Goal: Task Accomplishment & Management: Complete application form

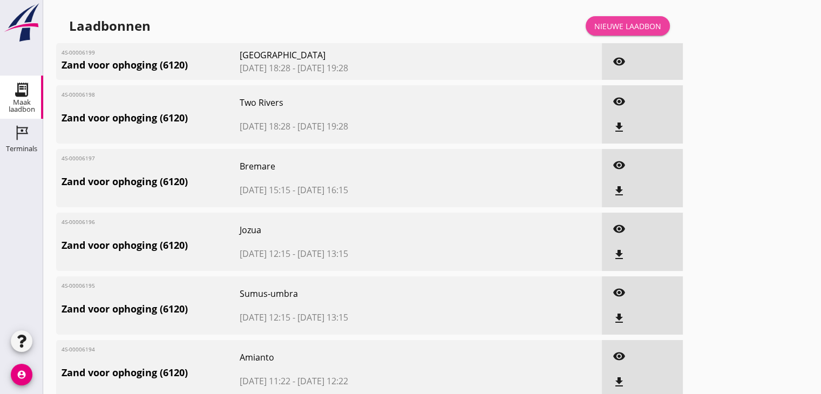
click at [616, 24] on div "Nieuwe laadbon" at bounding box center [627, 26] width 67 height 11
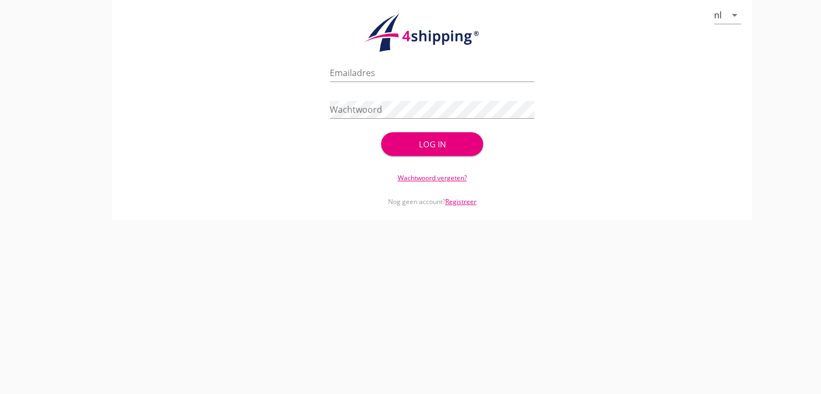
type input "[EMAIL_ADDRESS][DOMAIN_NAME]"
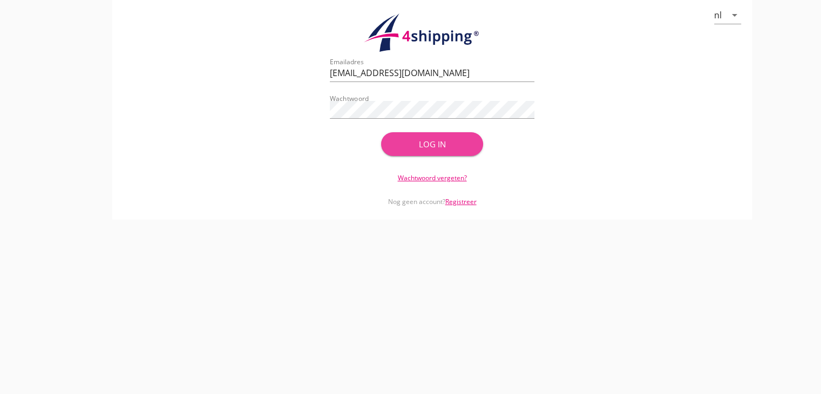
click at [457, 147] on div "Log in" at bounding box center [432, 144] width 68 height 12
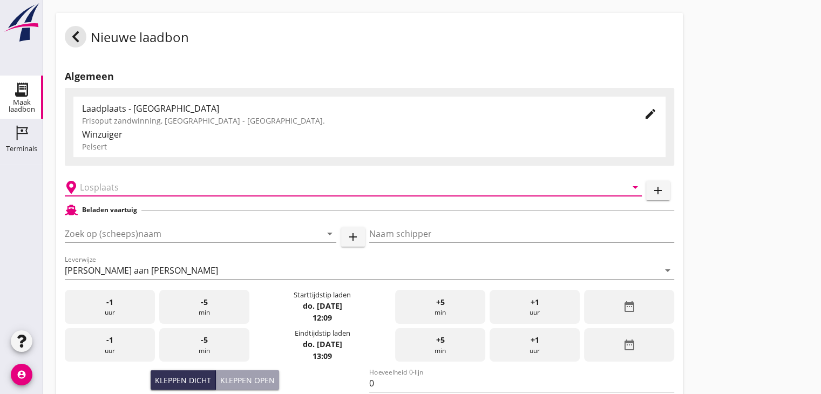
click at [135, 190] on input "text" at bounding box center [346, 187] width 532 height 17
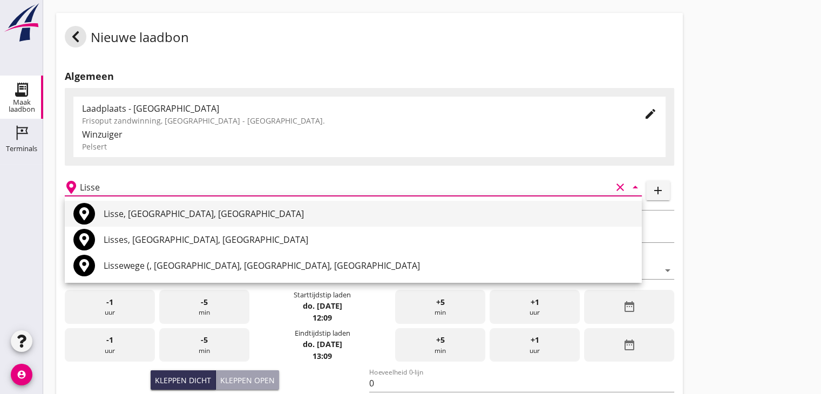
click at [138, 213] on div "Lisse, [GEOGRAPHIC_DATA], [GEOGRAPHIC_DATA]" at bounding box center [369, 213] width 530 height 13
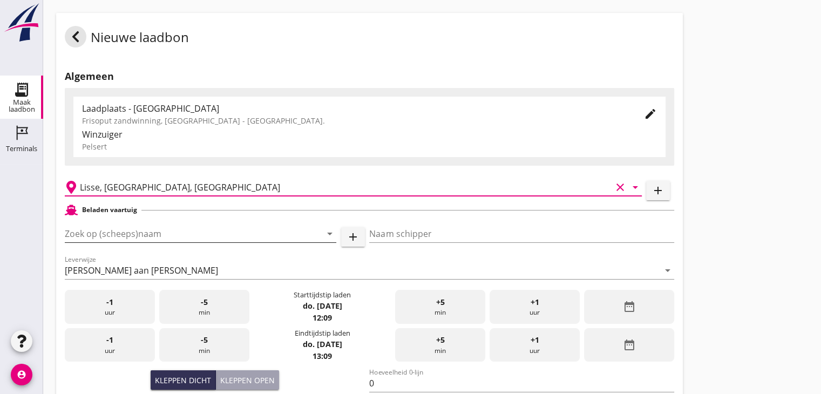
type input "Lisse, [GEOGRAPHIC_DATA], [GEOGRAPHIC_DATA]"
click at [123, 242] on div "Zoek op (scheeps)naam arrow_drop_down" at bounding box center [201, 233] width 272 height 17
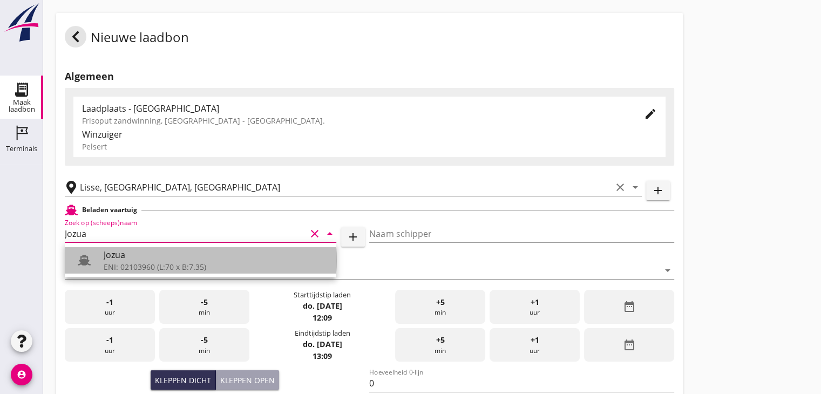
click at [124, 251] on div "Jozua" at bounding box center [216, 254] width 224 height 13
type input "Jozua"
type input "[PERSON_NAME]"
type input "536"
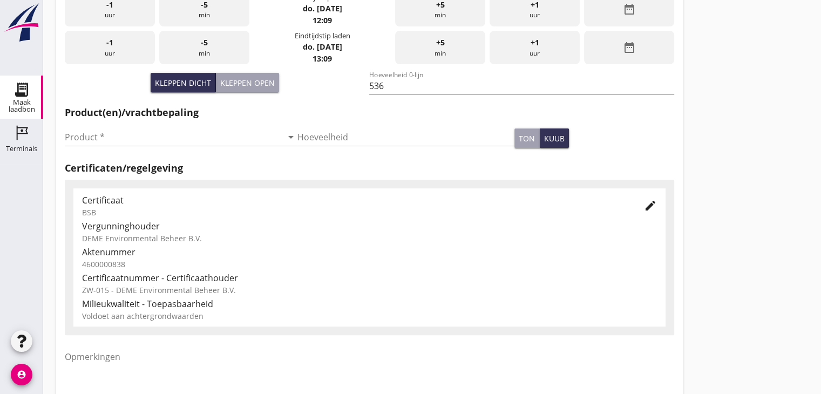
scroll to position [297, 0]
type input "Jozua"
click at [287, 135] on icon "arrow_drop_down" at bounding box center [290, 137] width 13 height 13
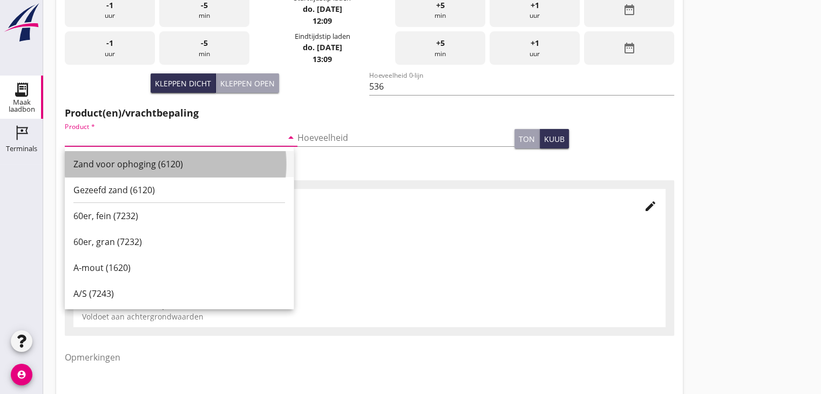
click at [247, 159] on div "Zand voor ophoging (6120)" at bounding box center [179, 164] width 212 height 13
type input "Zand voor ophoging (6120)"
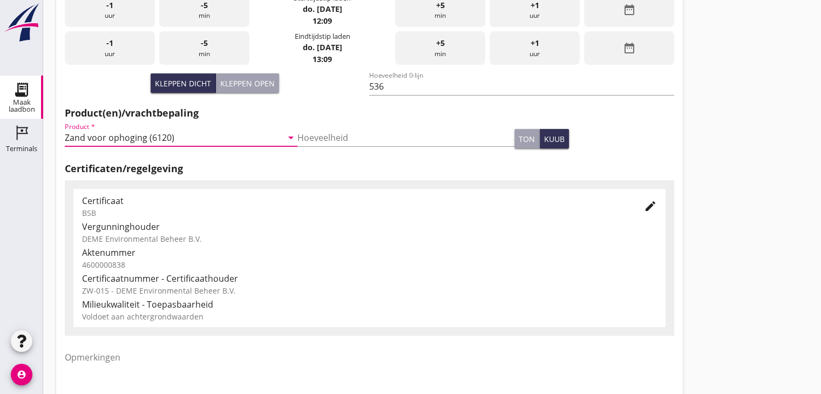
scroll to position [378, 0]
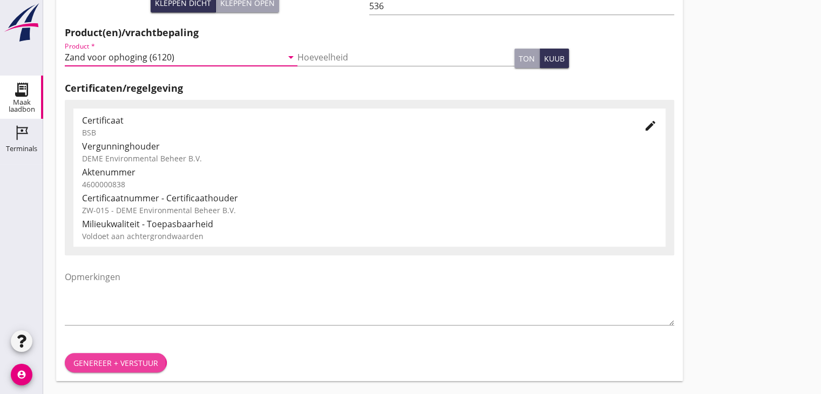
click at [116, 363] on div "Genereer + verstuur" at bounding box center [115, 362] width 85 height 11
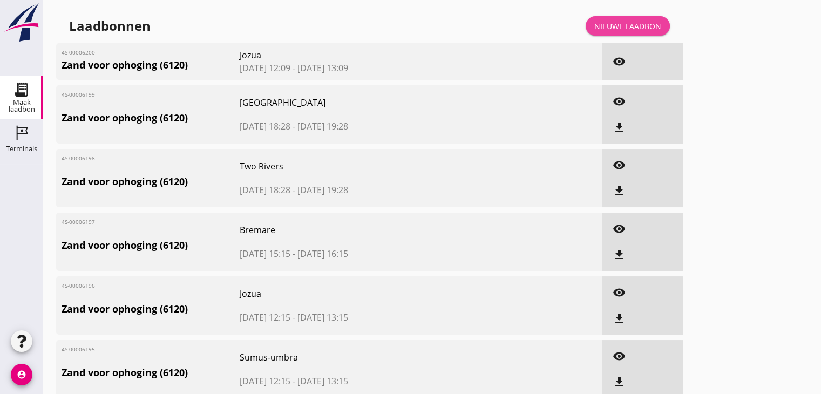
click at [619, 27] on div "Nieuwe laadbon" at bounding box center [627, 26] width 67 height 11
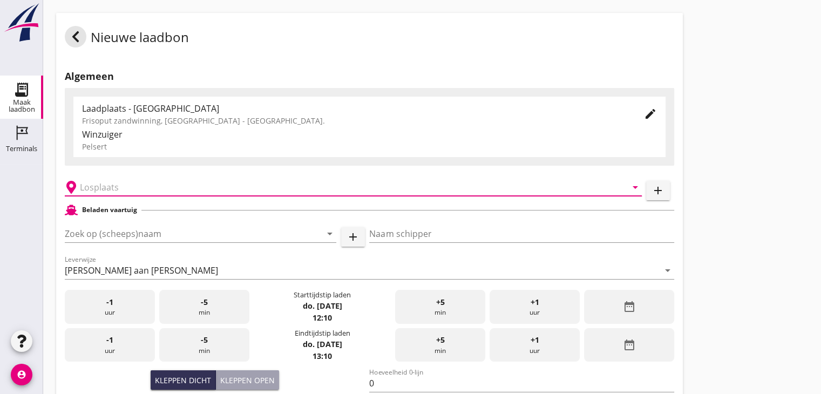
click at [128, 191] on input "text" at bounding box center [346, 187] width 532 height 17
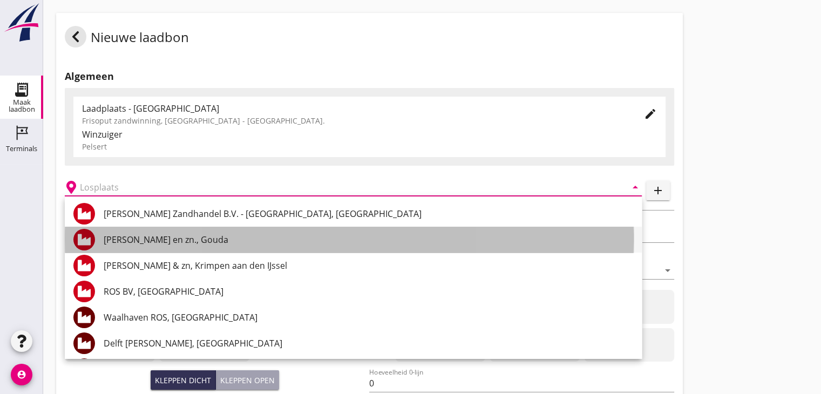
click at [130, 244] on div "[PERSON_NAME] en zn., Gouda" at bounding box center [369, 239] width 530 height 13
type input "[PERSON_NAME] en zn., Gouda"
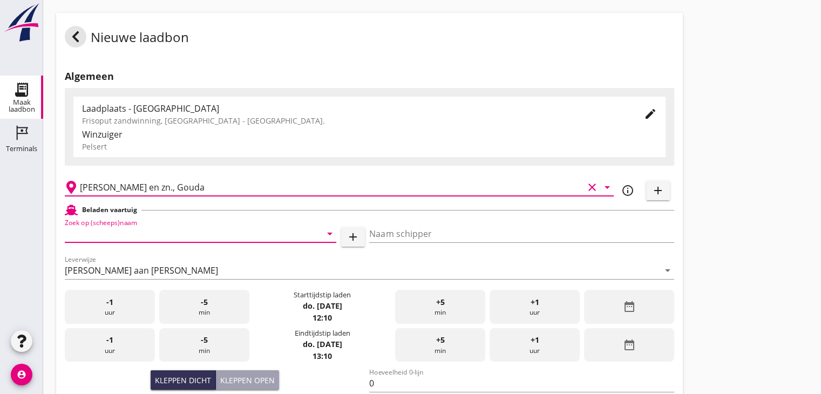
click at [114, 237] on input "Zoek op (scheeps)naam" at bounding box center [185, 233] width 241 height 17
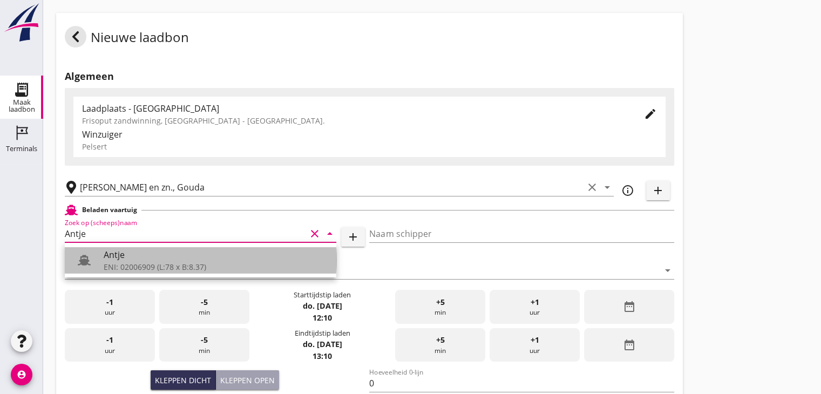
click at [117, 262] on div "ENI: 02006909 (L:78 x B:8.37)" at bounding box center [216, 266] width 224 height 11
type input "Antje"
type input "Antje Ten Napel"
type input "780"
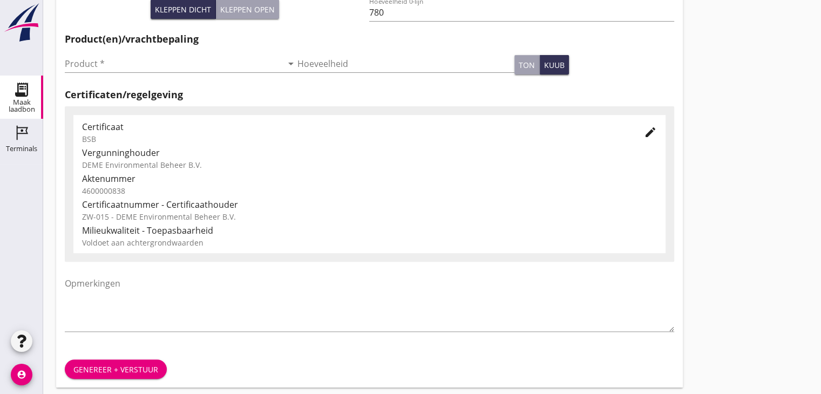
scroll to position [378, 0]
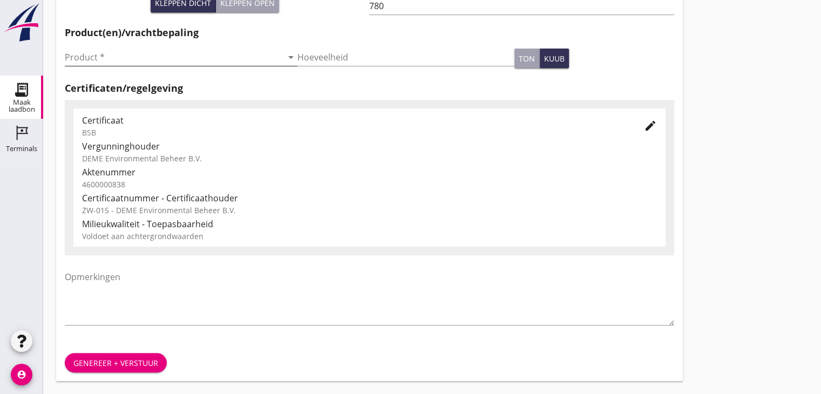
type input "Antje"
click at [285, 61] on icon "arrow_drop_down" at bounding box center [290, 57] width 13 height 13
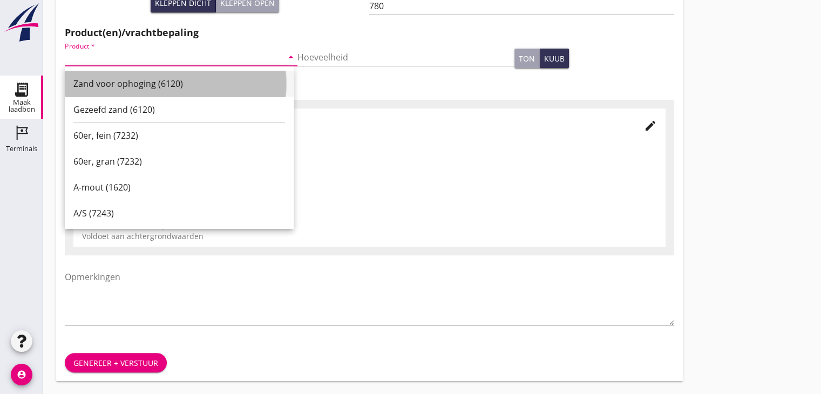
click at [257, 86] on div "Zand voor ophoging (6120)" at bounding box center [179, 83] width 212 height 13
type input "Zand voor ophoging (6120)"
